Goal: Find specific page/section: Find specific page/section

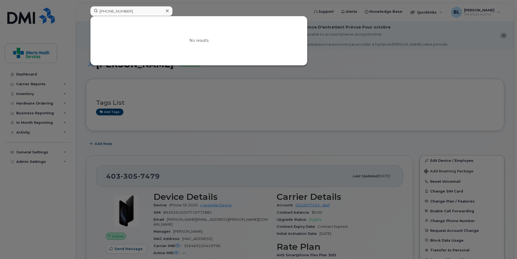
type input "[PHONE_NUMBER]"
drag, startPoint x: 137, startPoint y: 10, endPoint x: 39, endPoint y: 1, distance: 98.1
click at [86, 6] on div "825-963-1462 No results" at bounding box center [198, 12] width 224 height 12
paste input "780-293-5770"
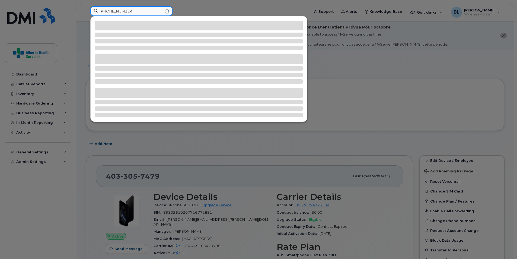
type input "780-293-5770"
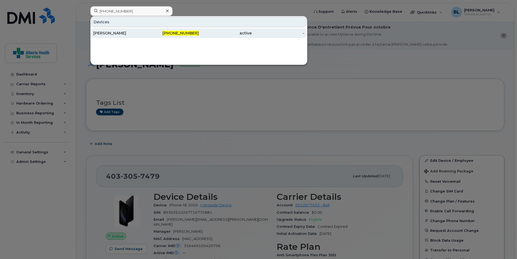
click at [107, 34] on div "[PERSON_NAME]" at bounding box center [119, 32] width 53 height 5
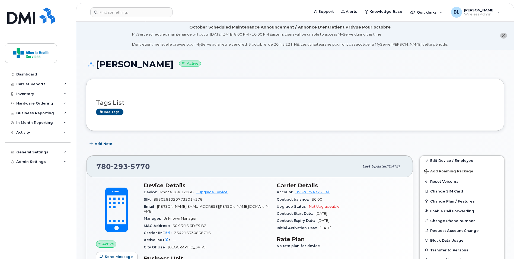
scroll to position [27, 0]
